Goal: Transaction & Acquisition: Purchase product/service

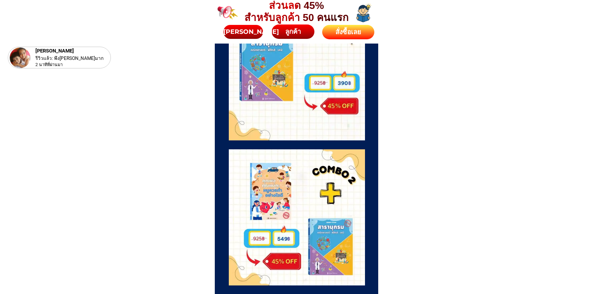
scroll to position [2023, 0]
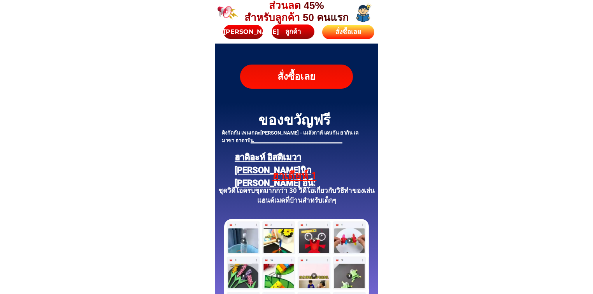
scroll to position [2904, 0]
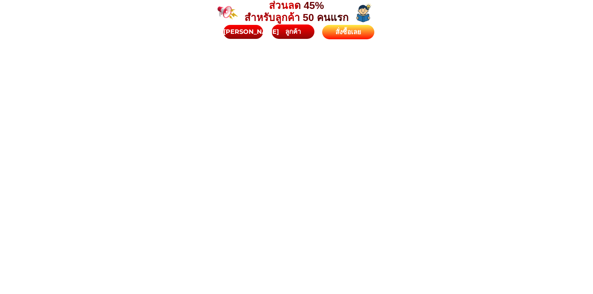
scroll to position [2904, 0]
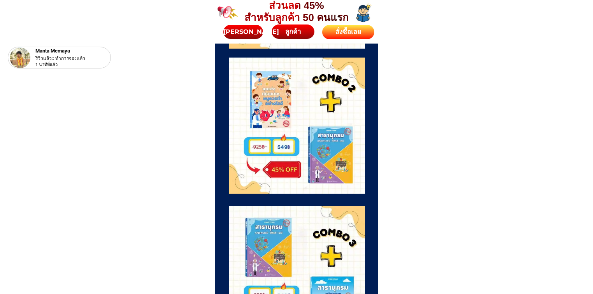
scroll to position [2178, 0]
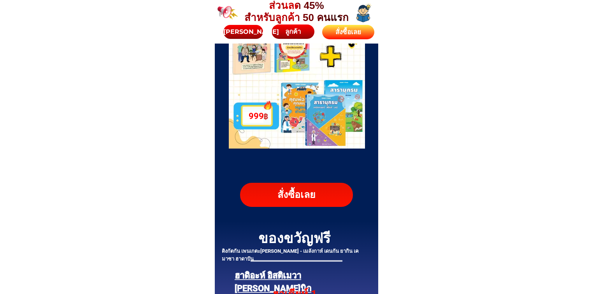
scroll to position [2852, 0]
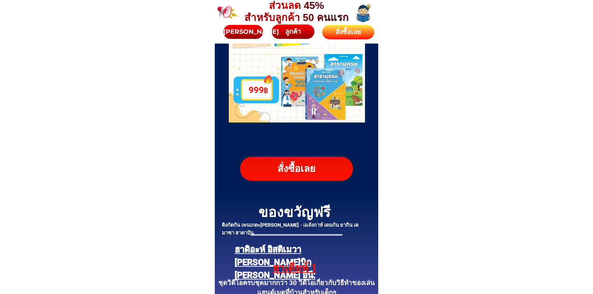
drag, startPoint x: 465, startPoint y: 191, endPoint x: 272, endPoint y: 49, distance: 240.3
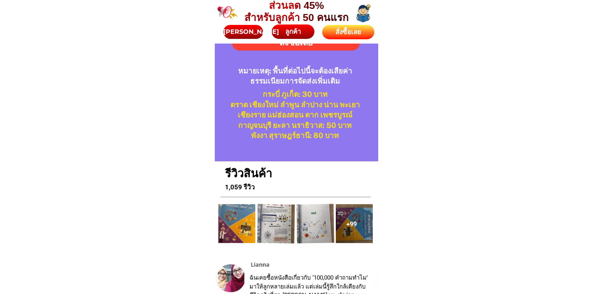
scroll to position [3993, 0]
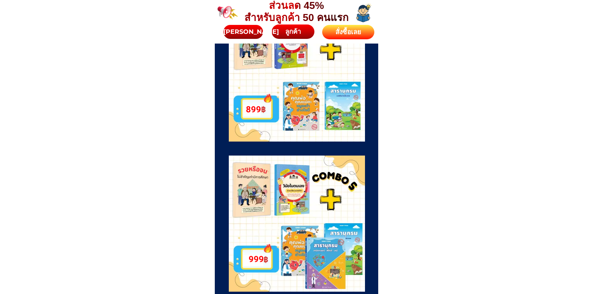
scroll to position [2686, 0]
